Goal: Transaction & Acquisition: Purchase product/service

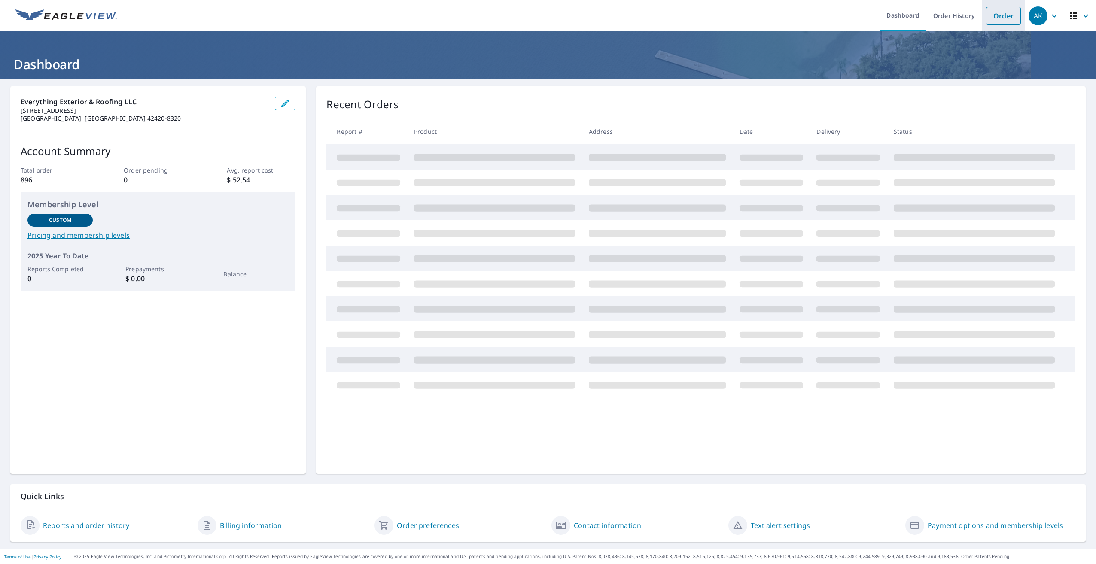
click at [990, 23] on link "Order" at bounding box center [1003, 16] width 35 height 18
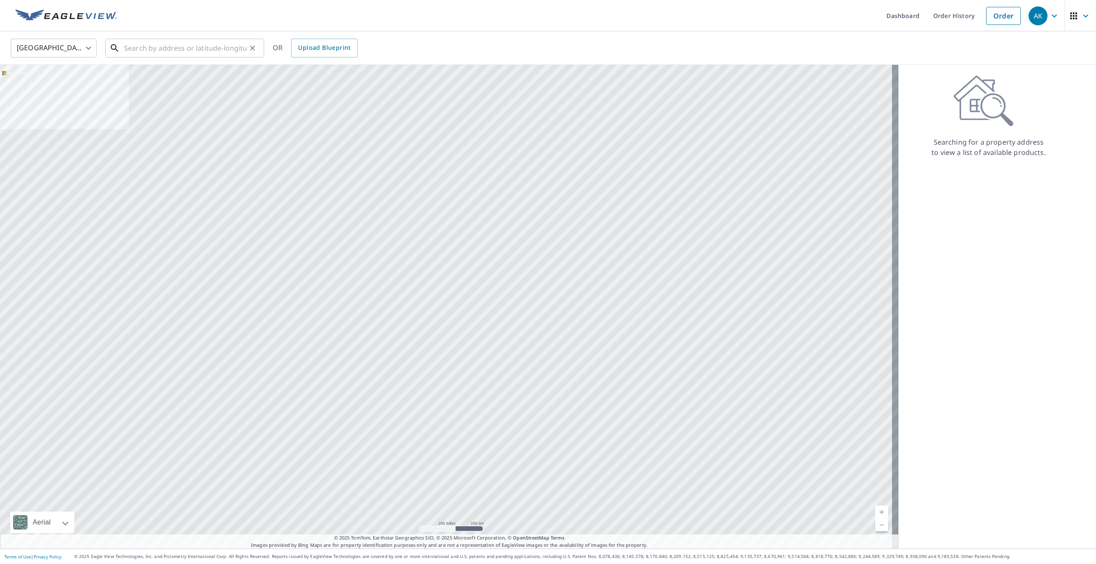
click at [126, 52] on input "text" at bounding box center [185, 48] width 122 height 24
click at [190, 47] on input "text" at bounding box center [185, 48] width 122 height 24
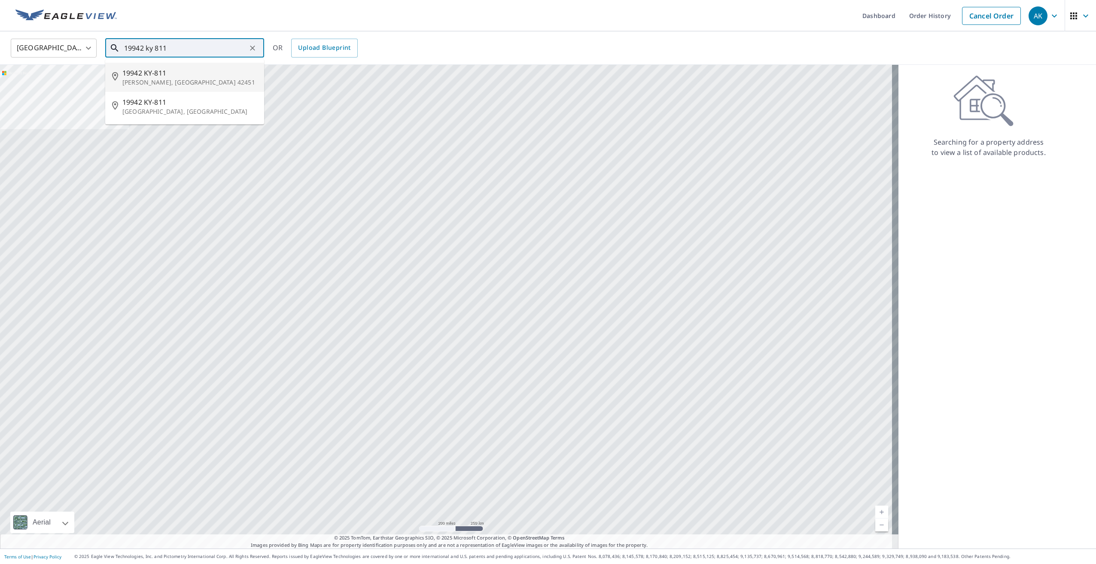
click at [156, 83] on p "[PERSON_NAME], [GEOGRAPHIC_DATA] 42451" at bounding box center [189, 82] width 135 height 9
type input "19942 KY-[GEOGRAPHIC_DATA][PERSON_NAME]"
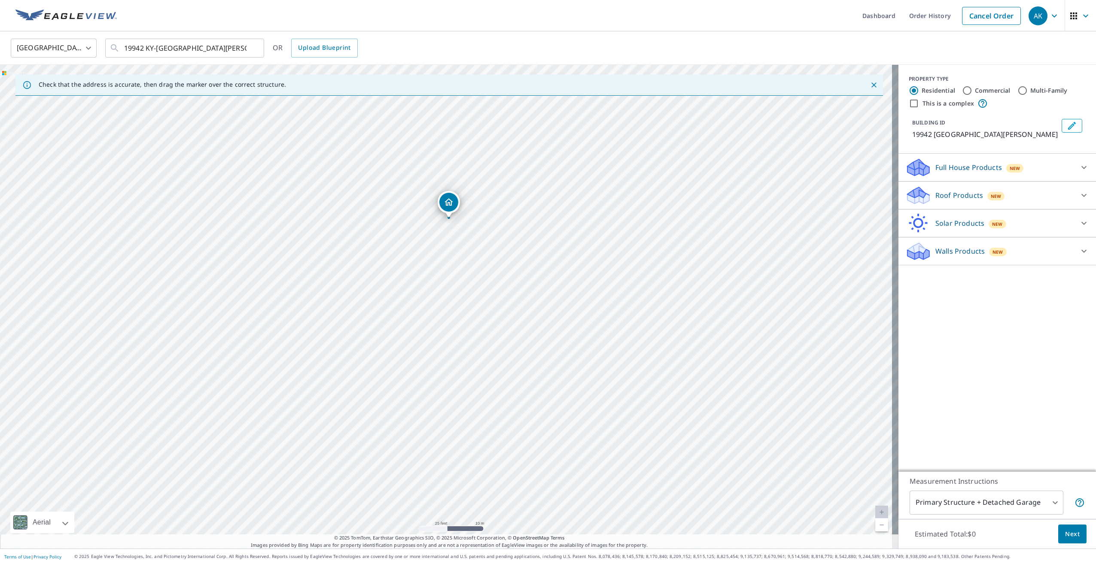
drag, startPoint x: 444, startPoint y: 367, endPoint x: 447, endPoint y: 280, distance: 87.6
click at [447, 280] on div "19942 State [GEOGRAPHIC_DATA][PERSON_NAME]" at bounding box center [449, 307] width 898 height 484
drag, startPoint x: 448, startPoint y: 206, endPoint x: 443, endPoint y: 208, distance: 5.0
click at [1065, 536] on span "Next" at bounding box center [1072, 534] width 15 height 11
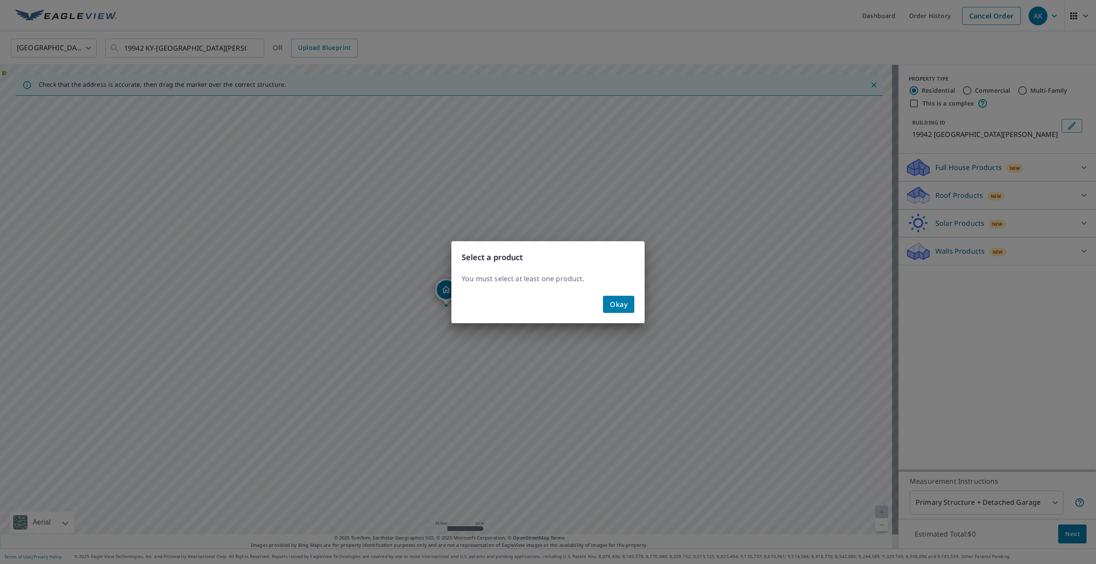
click at [627, 299] on button "Okay" at bounding box center [618, 304] width 31 height 17
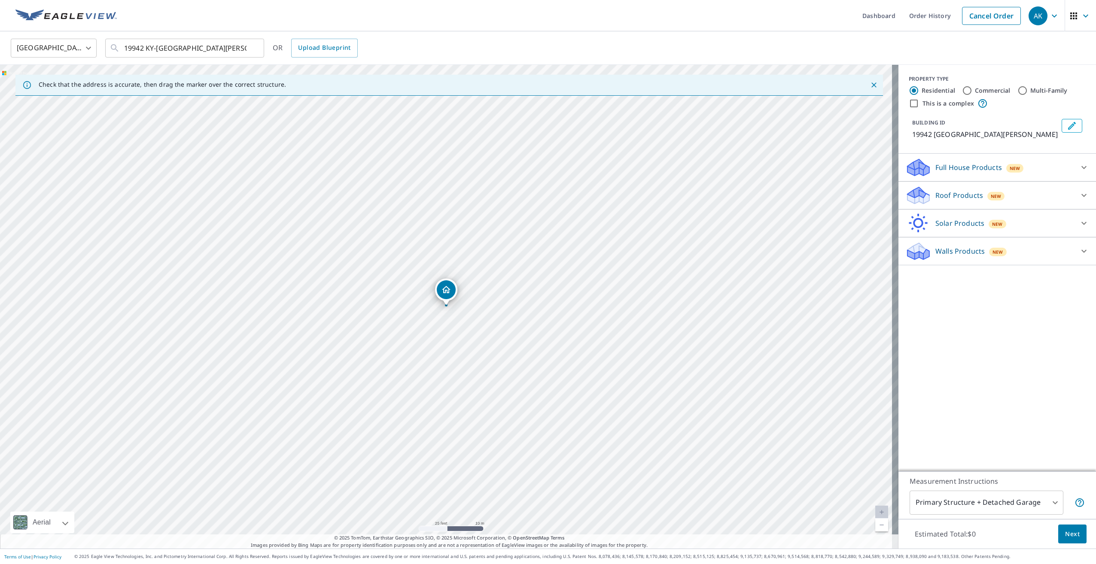
click at [966, 193] on p "Roof Products" at bounding box center [959, 195] width 48 height 10
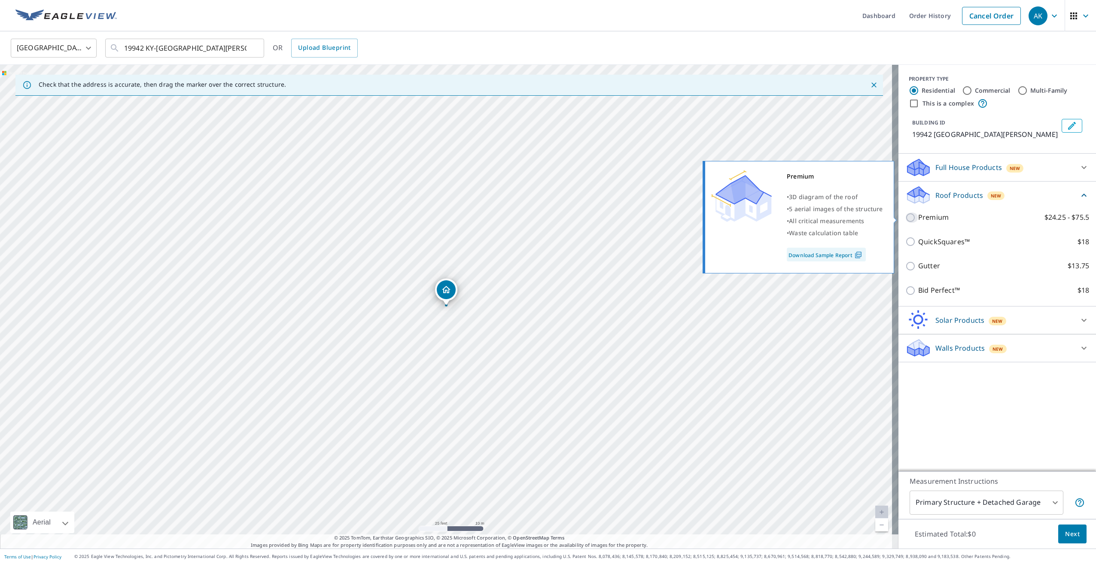
click at [905, 216] on input "Premium $24.25 - $75.5" at bounding box center [911, 218] width 13 height 10
checkbox input "true"
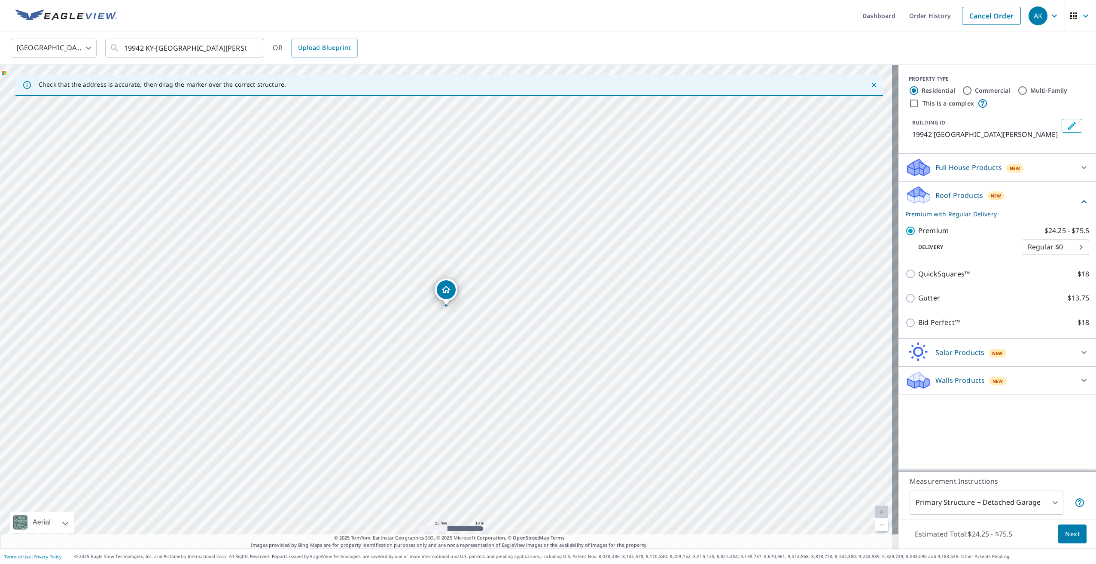
click at [1065, 537] on span "Next" at bounding box center [1072, 534] width 15 height 11
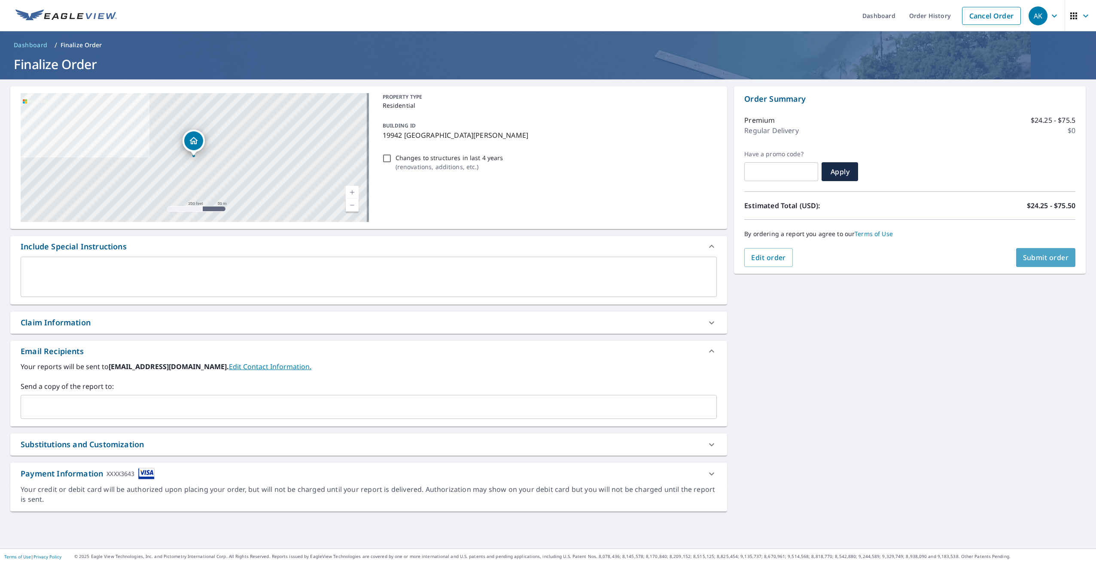
click at [1047, 258] on span "Submit order" at bounding box center [1046, 257] width 46 height 9
